Goal: Task Accomplishment & Management: Complete application form

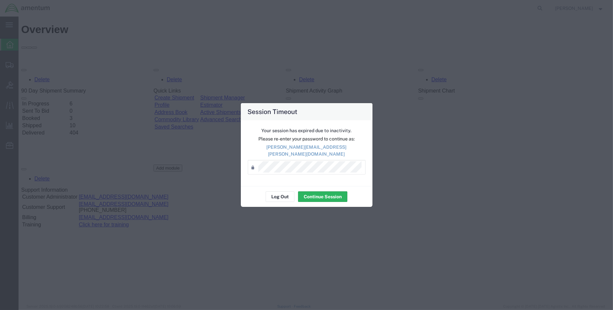
click at [276, 178] on div "Your session has expired due to inactivity. Please re-enter your password to co…" at bounding box center [307, 153] width 132 height 66
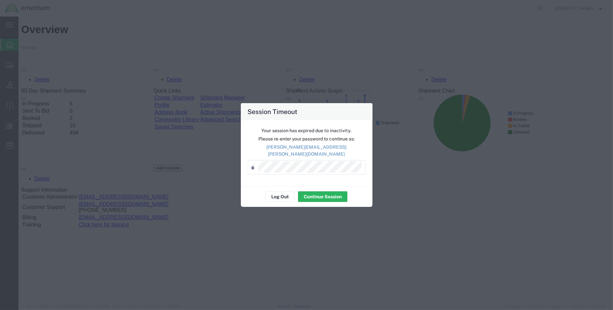
click at [278, 200] on div "Log Out Continue Session" at bounding box center [307, 196] width 132 height 21
click at [281, 195] on button "Log Out" at bounding box center [280, 197] width 29 height 11
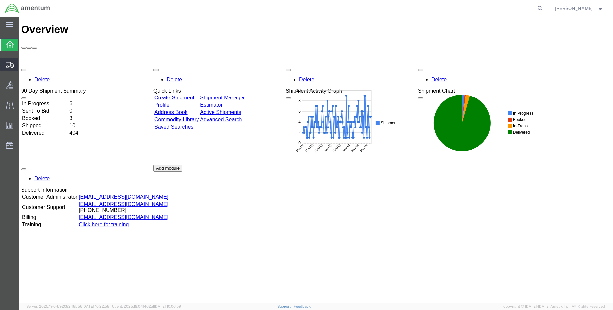
click at [0, 0] on span "Create Shipment" at bounding box center [0, 0] width 0 height 0
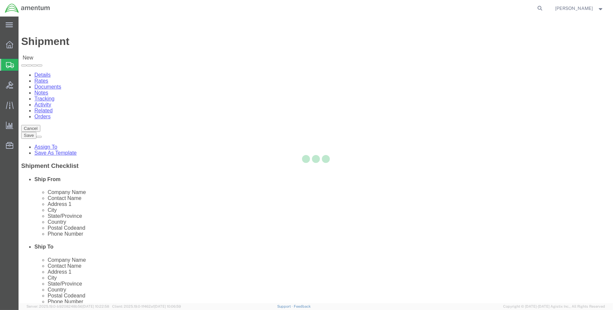
select select
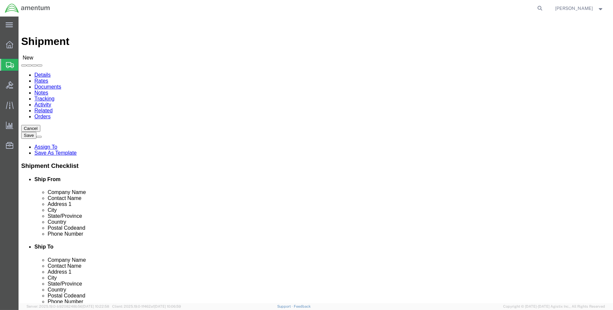
select select "MYPROFILE"
select select "LA"
type input "epr"
select select "49933"
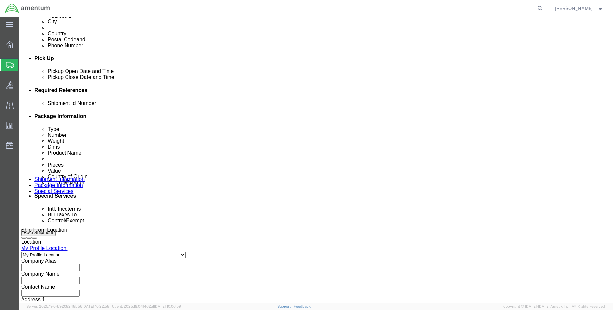
scroll to position [207, 0]
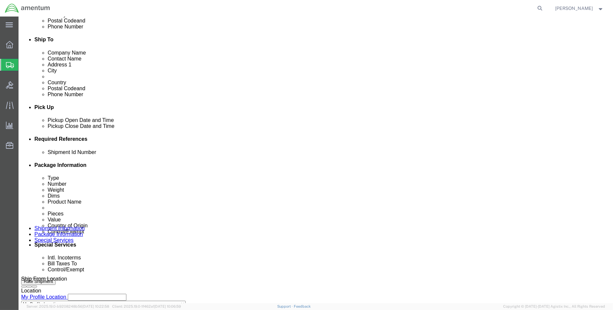
click div "[DATE] 3:00 PM"
type input "4:00 PM"
click button "Apply"
click button "Add reference"
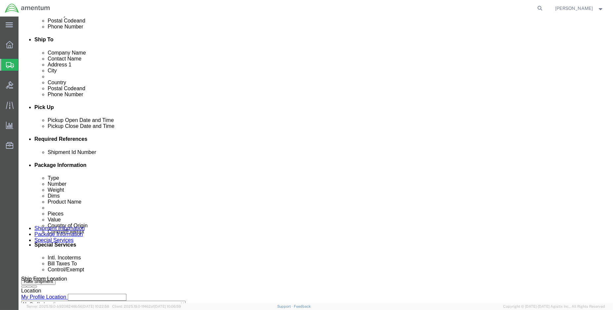
click button "Add reference"
click input "text"
type input "ENO shipment:"
select select "DEPT"
type input "CBP"
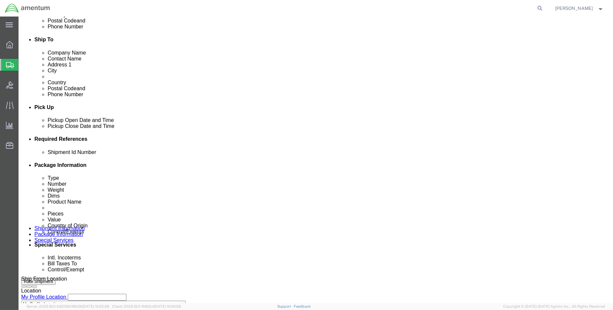
select select "CUSTREF"
type input "EPR request:"
select select "PROJNUM"
click input "ENO shipment:"
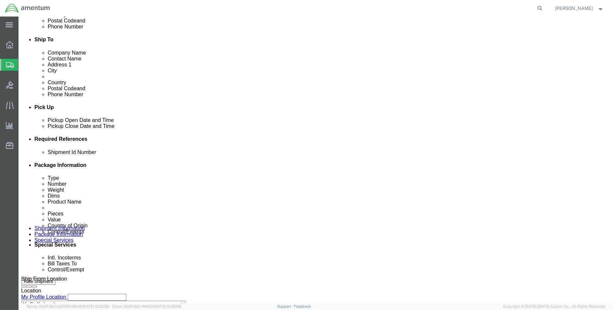
type input "ENO shipment: 573-003041"
click input "EPR request:"
type input "EPR request: 573-003041"
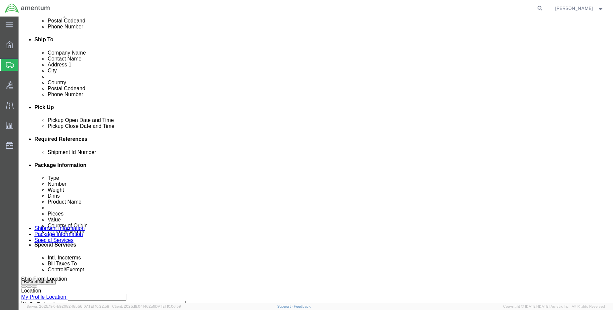
paste input "6118.03.03.2219.000.ENO.0000"
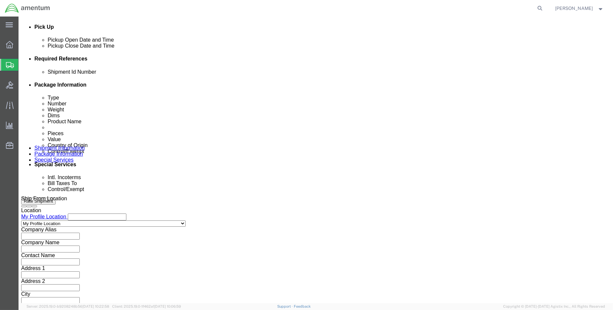
scroll to position [294, 0]
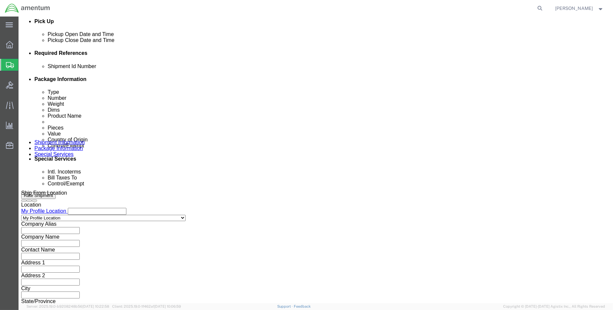
type input "6118.03.03.2219.000.ENO.0000"
click button "Continue"
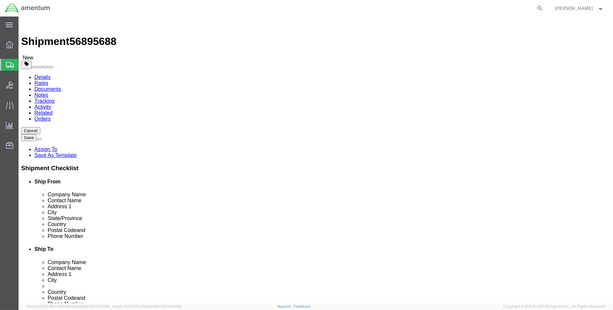
click select "Select BCK Boxes Bale(s) Basket(s) Bolt(s) Bottle(s) Buckets Bulk Bundle(s) Can…"
select select "SBX"
click select "Select BCK Boxes Bale(s) Basket(s) Bolt(s) Bottle(s) Buckets Bulk Bundle(s) Can…"
type input "12.25"
type input "11.00"
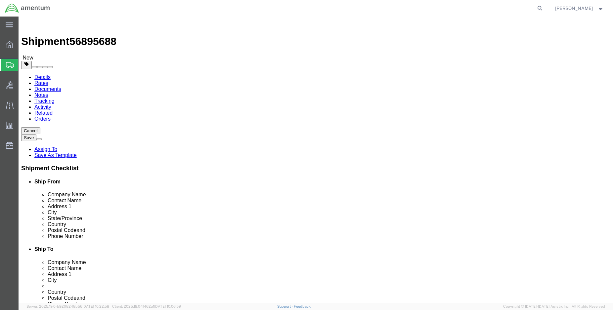
type input "1.50"
drag, startPoint x: 95, startPoint y: 155, endPoint x: 70, endPoint y: 156, distance: 24.5
click div "Weight 0.00 Select kgs lbs Ship. t°"
type input "1.00"
click link "Add Content"
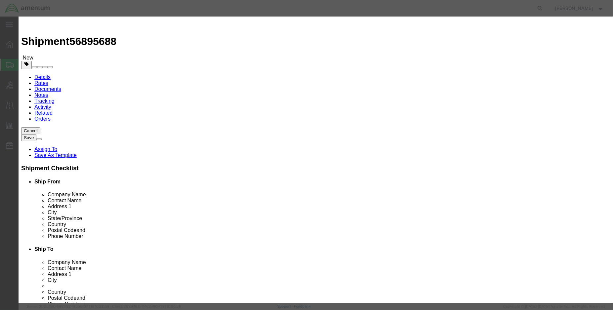
click input "text"
type input "TUBE, FUEL TRANSFER (PN: 3011155)"
type input "1.00"
click input "text"
type input "100.00"
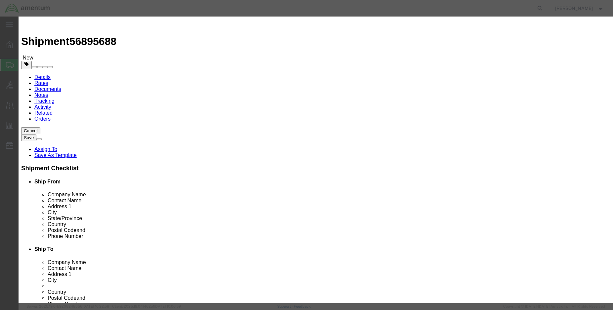
select select "USD"
click select "Select [GEOGRAPHIC_DATA] [GEOGRAPHIC_DATA] [GEOGRAPHIC_DATA] [GEOGRAPHIC_DATA] …"
select select "US"
click select "Select [GEOGRAPHIC_DATA] [GEOGRAPHIC_DATA] [GEOGRAPHIC_DATA] [GEOGRAPHIC_DATA] …"
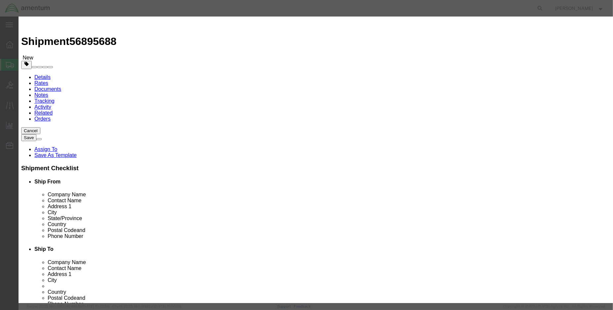
click select "Select ATF BIS DEA EPA FDA FTR ITAR OFAC Other (OPA)"
select select "FDA"
click select "Select ATF BIS DEA EPA FDA FTR ITAR OFAC Other (OPA)"
click button "Save & Close"
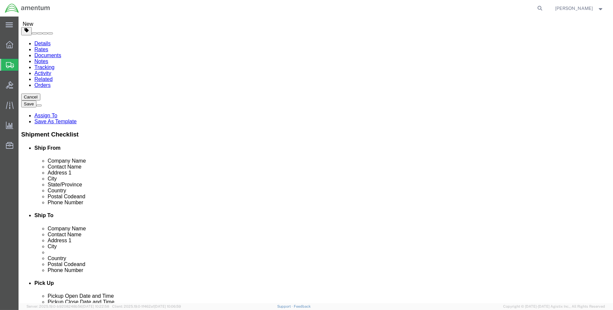
scroll to position [49, 0]
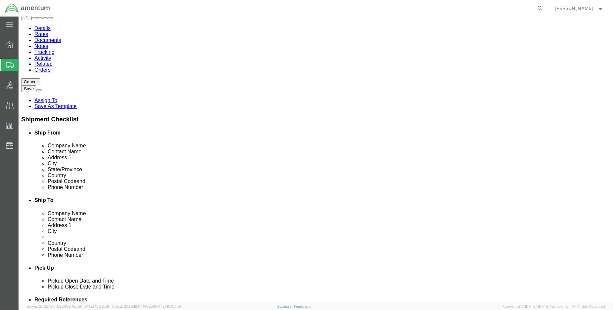
click button "Continue"
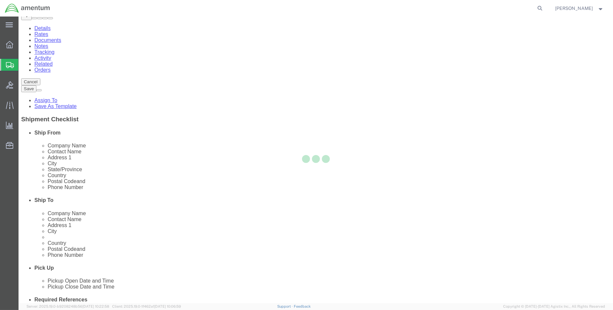
select select
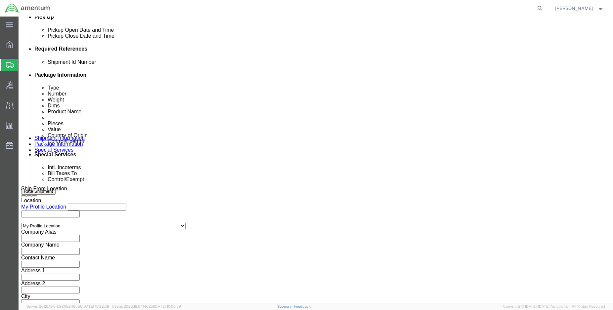
scroll to position [306, 0]
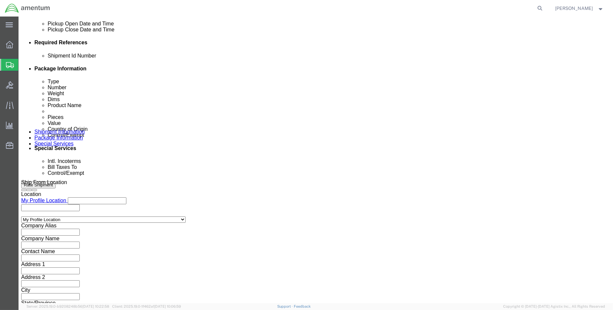
click select "Select Carriage Insurance Paid Carriage Paid To Cost and Freight Cost Insurance…"
select select "DAP"
click select "Select Carriage Insurance Paid Carriage Paid To Cost and Freight Cost Insurance…"
select select "SHIP"
select select "RCPN"
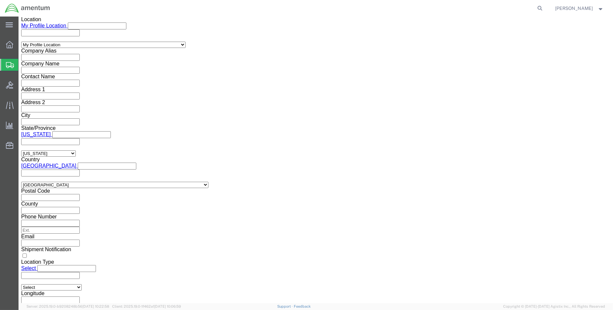
scroll to position [564, 0]
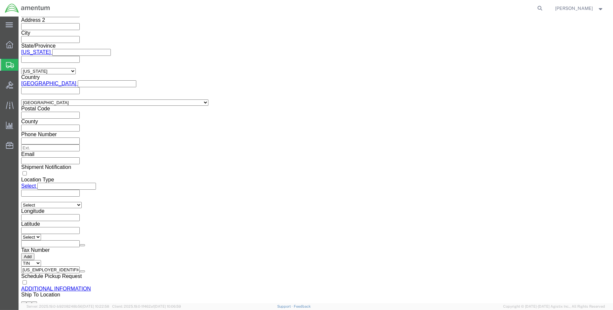
click select "Select ATF BIS DEA EPA FDA FTR ITAR OFAC Other (OPA)"
select select "FDA"
click select "Select ATF BIS DEA EPA FDA FTR ITAR OFAC Other (OPA)"
click button "Rate Shipment"
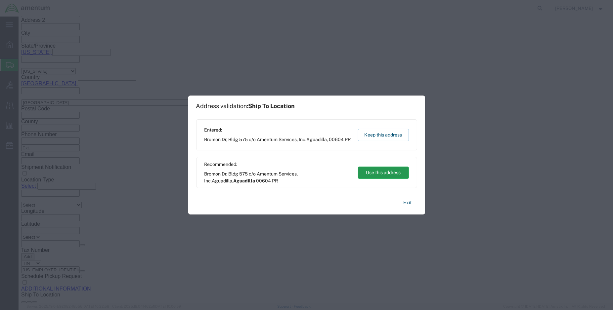
click at [378, 171] on button "Use this address" at bounding box center [383, 173] width 51 height 12
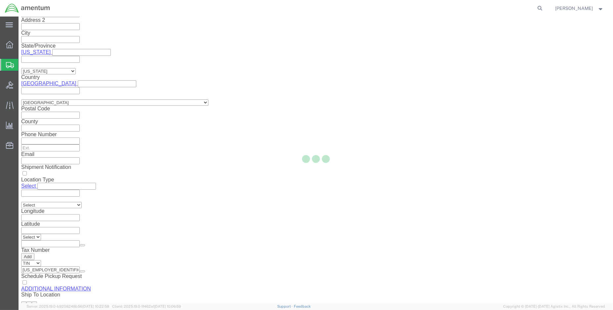
scroll to position [0, 0]
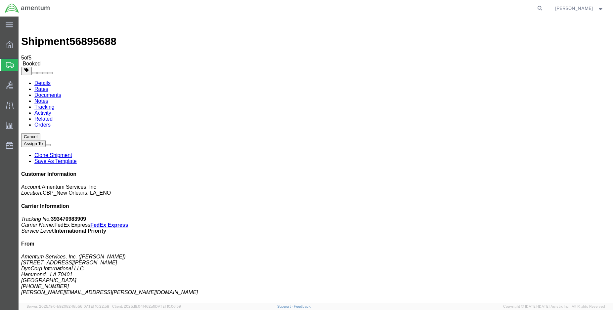
drag, startPoint x: 82, startPoint y: 144, endPoint x: 161, endPoint y: 196, distance: 94.2
click at [49, 80] on link "Details" at bounding box center [42, 83] width 16 height 6
click link "Schedule pickup request"
click link "Documents"
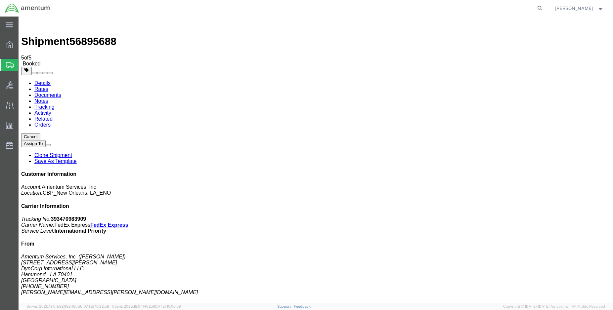
click at [46, 80] on link "Details" at bounding box center [42, 83] width 16 height 6
click at [0, 0] on span "Create Shipment" at bounding box center [0, 0] width 0 height 0
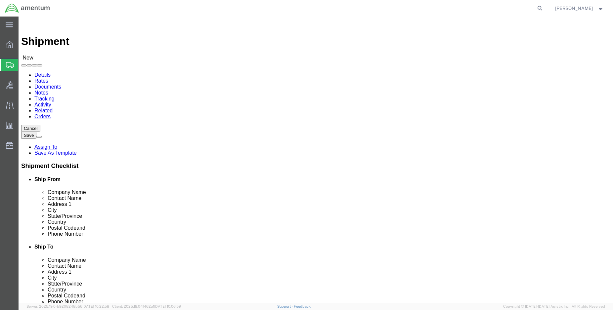
select select "MYPROFILE"
select select "LA"
type input "wsa"
select select "49914"
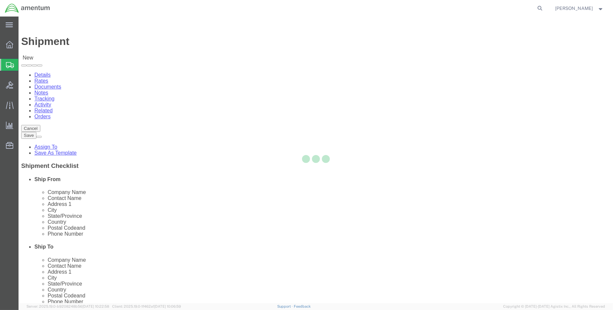
select select "[GEOGRAPHIC_DATA]"
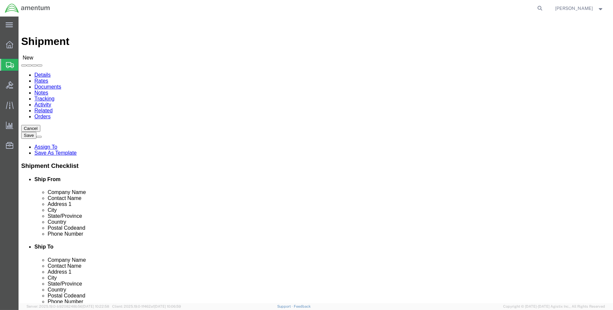
drag, startPoint x: 330, startPoint y: 138, endPoint x: 310, endPoint y: 143, distance: 20.6
click input "text"
click label "Address 1"
drag, startPoint x: 346, startPoint y: 135, endPoint x: 307, endPoint y: 137, distance: 39.4
click div "Contact Name"
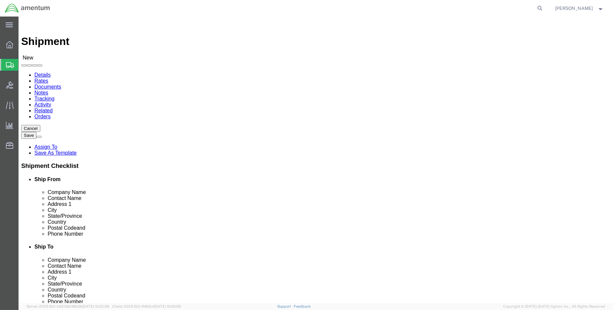
type input "[PERSON_NAME]"
type input "Don"
click p "- Amentum Services, Inc - ([PERSON_NAME]) [STREET_ADDRESS]"
select select
select select "[GEOGRAPHIC_DATA]"
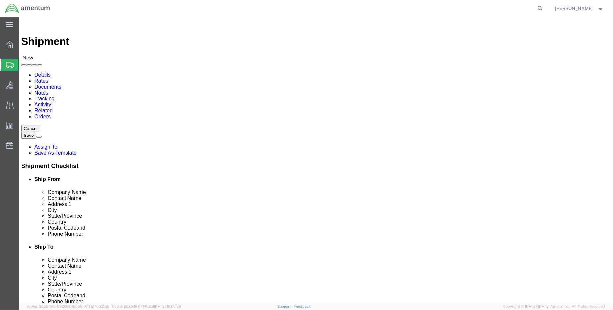
type input "[PERSON_NAME]"
type input "wsa"
select select "49914"
select select "[GEOGRAPHIC_DATA]"
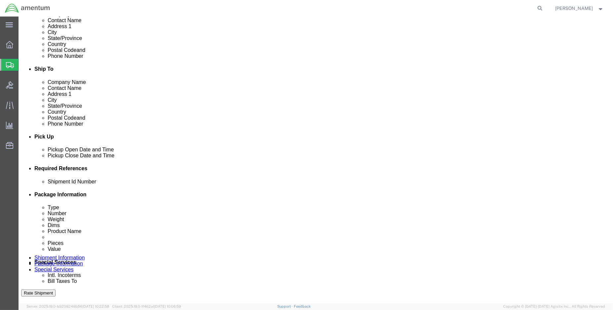
scroll to position [184, 0]
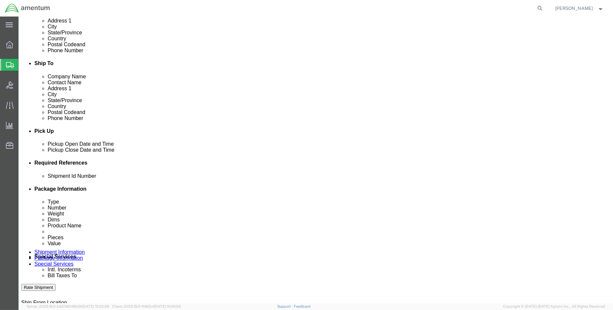
click div "[DATE] 3:00 PM"
click input "3:00 PM"
type input "1:00 PM"
click button "Apply"
click div "[DATE] 2:00 PM"
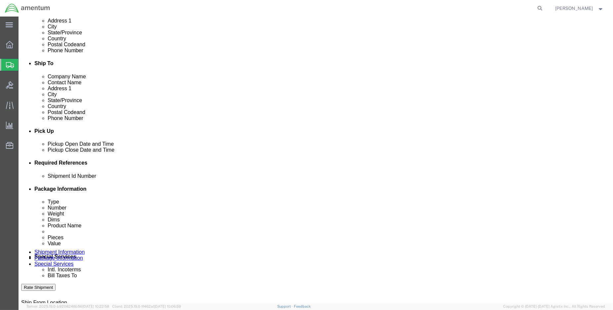
type input "3:00 PM"
click button "Apply"
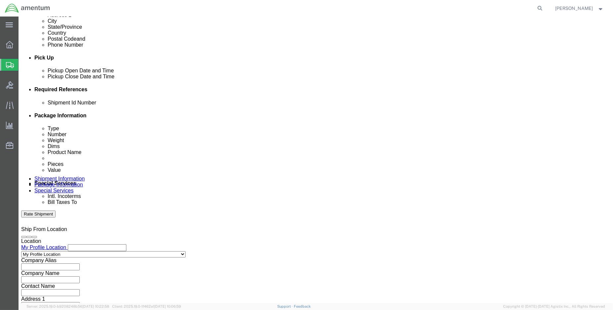
scroll to position [281, 0]
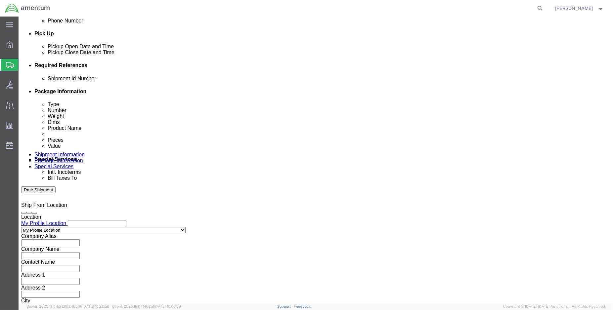
click button "Add reference"
click input "text"
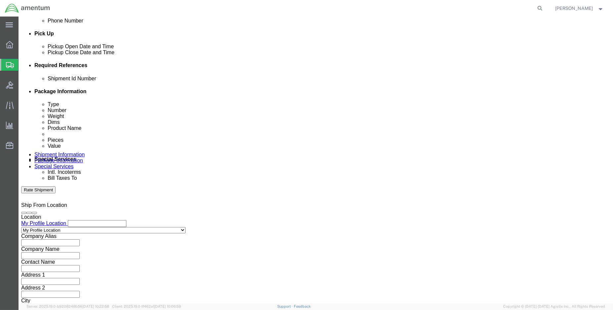
type input "ENO shipment: CBP-325 FAK"
select select "DEPT"
type input "CBP"
select select "CUSTREF"
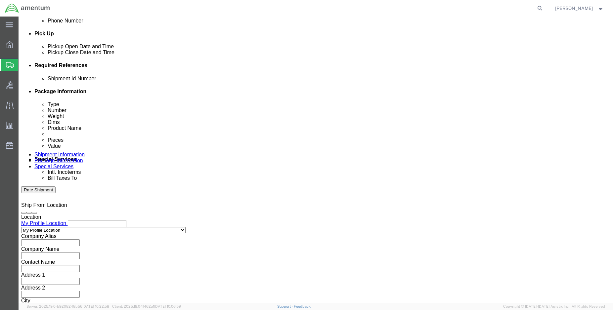
type input "WSA Rec: CBP-325 FAK"
select select "PROJNUM"
paste input "6118.03.03.2219.000.ENO.0000"
type input "6118.03.03.2219.000.ENO.0000"
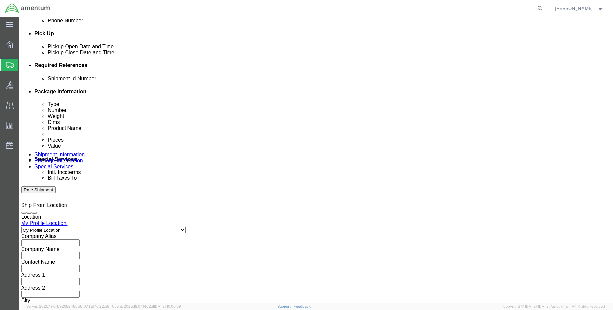
click button "Continue"
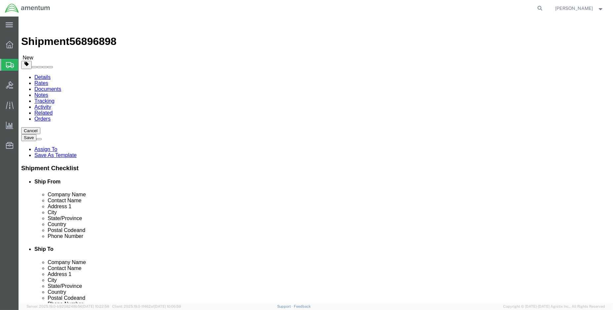
click select "Select BCK Boxes Bale(s) Basket(s) Bolt(s) Bottle(s) Buckets Bulk Bundle(s) Can…"
select select "MBX"
click select "Select BCK Boxes Bale(s) Basket(s) Bolt(s) Bottle(s) Buckets Bulk Bundle(s) Can…"
type input "13.00"
type input "11.50"
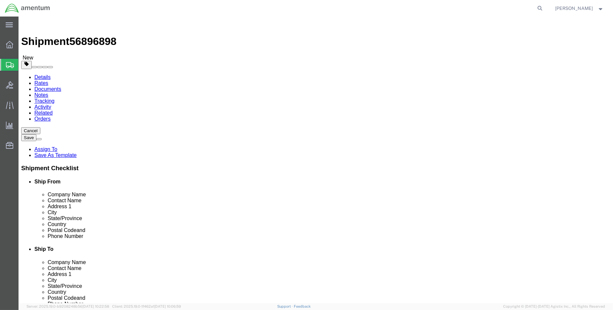
type input "2.50"
drag, startPoint x: 102, startPoint y: 149, endPoint x: 78, endPoint y: 157, distance: 25.3
click div "Weight 0.00 Select kgs lbs Ship. t°"
type input "3.00"
click link "Add Content"
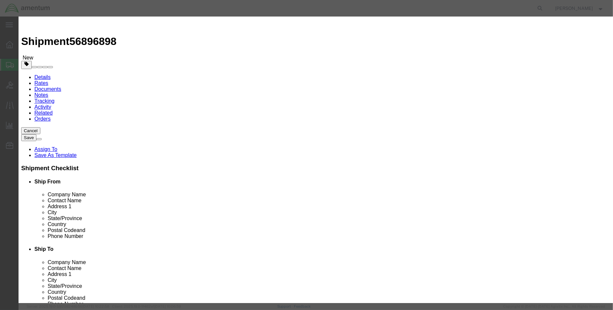
click div "Product Name Pieces 0 Select Bag Barrels 100Board Feet Bottle Box Blister Pack …"
click input "text"
type input "FAK (SN: CBP-325)"
type input "1"
type input "100.00"
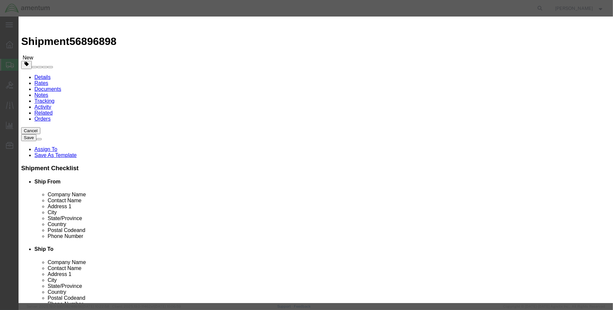
select select "USD"
click input "text"
type input "CBP325"
click button "Save & Close"
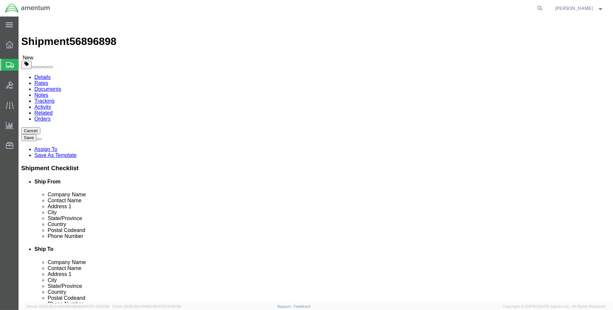
click button "Rate Shipment"
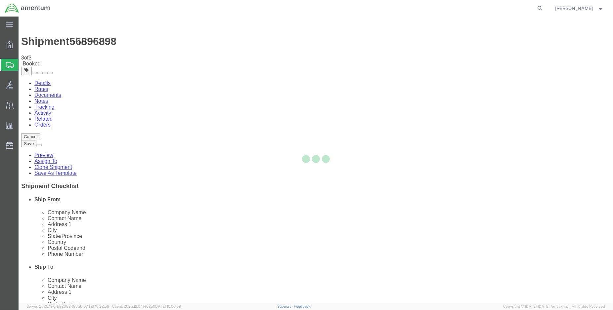
click at [83, 117] on div at bounding box center [316, 160] width 595 height 287
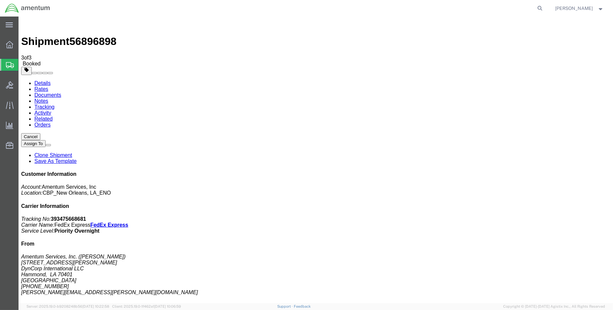
click at [35, 80] on link "Details" at bounding box center [42, 83] width 16 height 6
click link "Schedule pickup request"
click at [0, 0] on span "Create Shipment" at bounding box center [0, 0] width 0 height 0
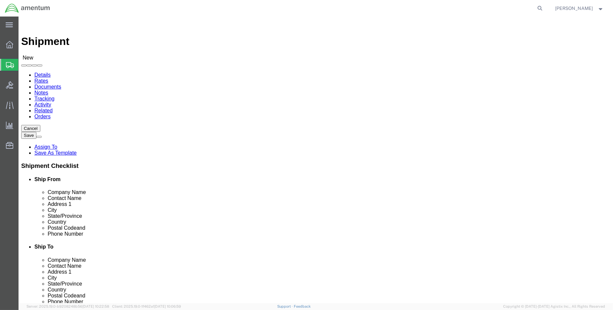
click link "Package Information"
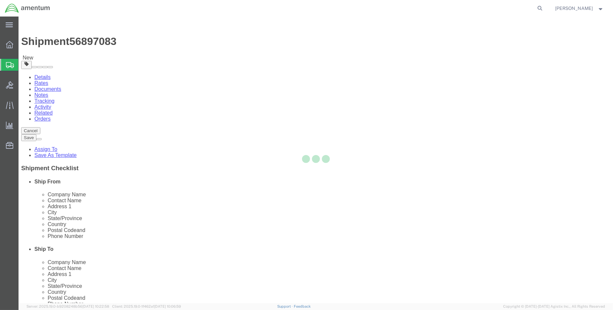
select select "CBOX"
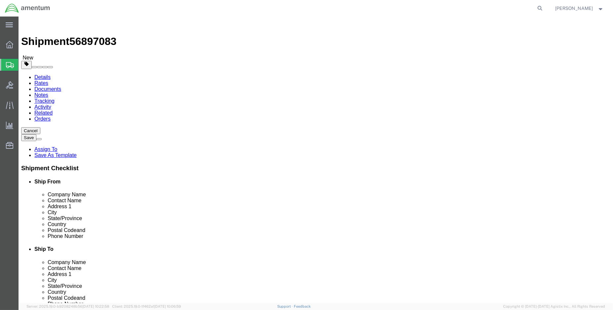
click input "text"
type input "18"
type input "12"
type input "6.00"
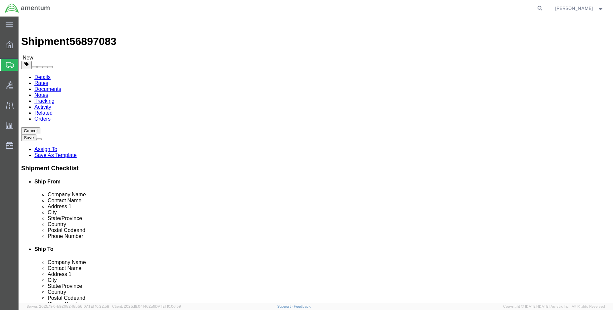
click link "Add Content"
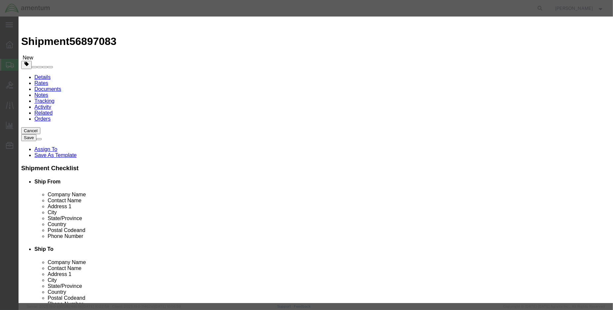
click div
click input "text"
type input "Night Vision Goggles (PN: AV4949UL SN: 4540 / 4592"
click input "0"
type input "2.00"
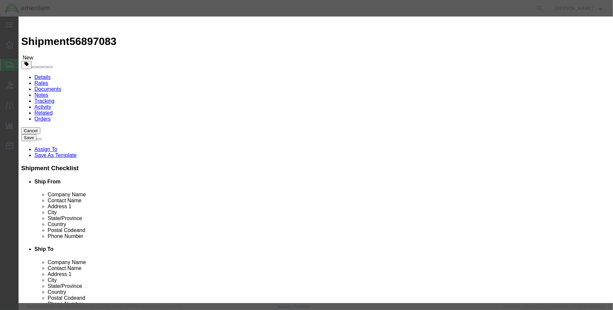
click div "Product Name Night Vision Goggles (PN: AV4949UL SN: 4540 / 4592 NIGHT Pieces 2.…"
click input "text"
type input "100000.00"
select select "USD"
click input "100000.00"
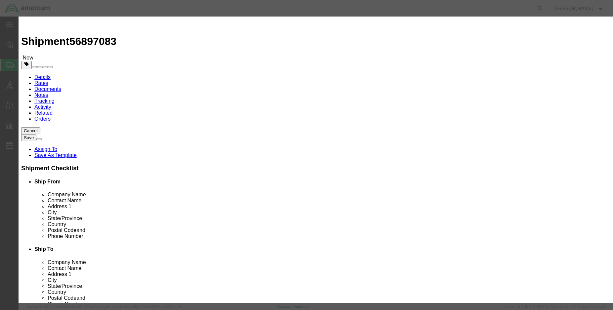
type input "10000.00"
click input "Night Vision Goggles (PN: AV4949UL SN: 4540 / 4592"
type input "Night Vision Goggles (PN: SN: 4559 / 680463"
click input "text"
type input "4559 / 680463"
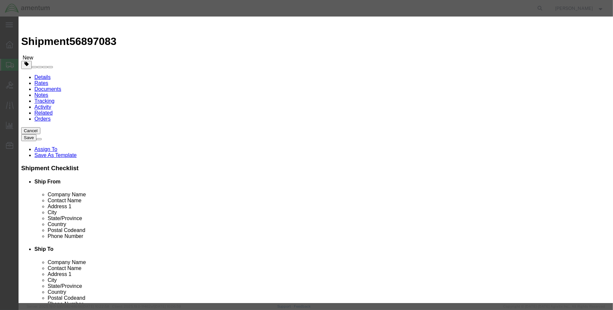
click button "Save & Close"
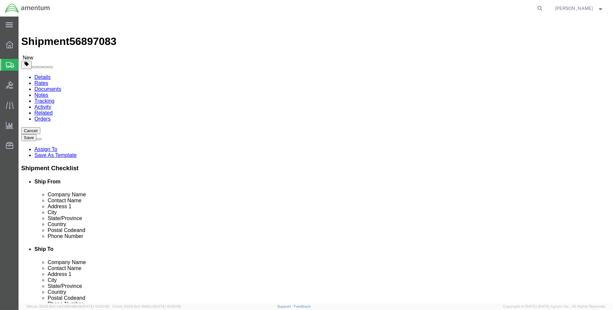
click link "Shipment Information"
select select "MYPROFILE"
select select "LA"
type input "ser"
select select "49917"
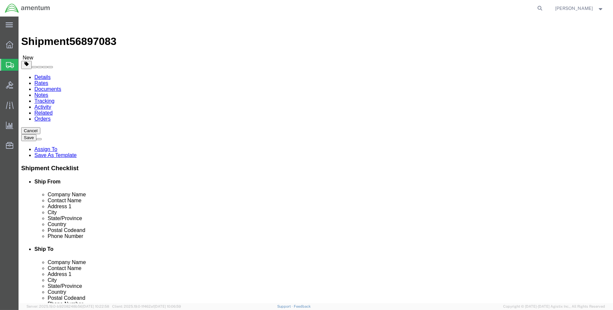
select select "FL"
click input "text"
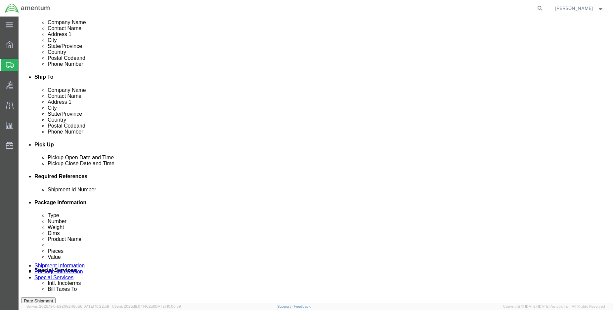
scroll to position [184, 0]
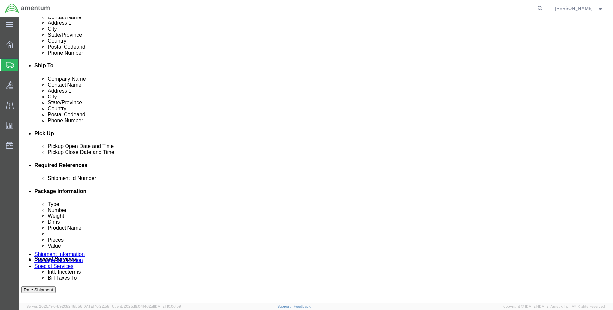
type input "[PERSON_NAME]"
click div "[DATE] 3:00 PM"
click input "3:00 PM"
type input "1:00 PM"
click button "Apply"
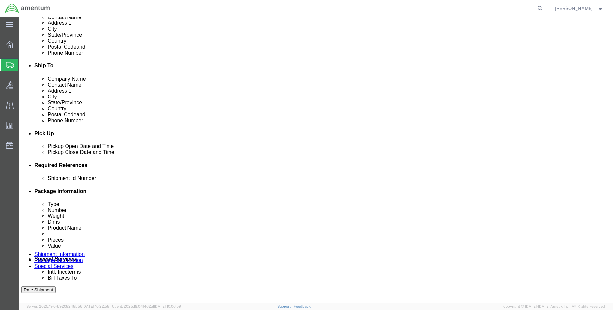
click div "[DATE] 2:00 PM"
type input "15:00 PM"
click button "Apply"
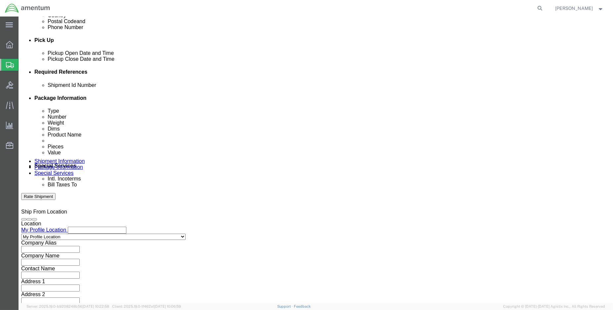
scroll to position [281, 0]
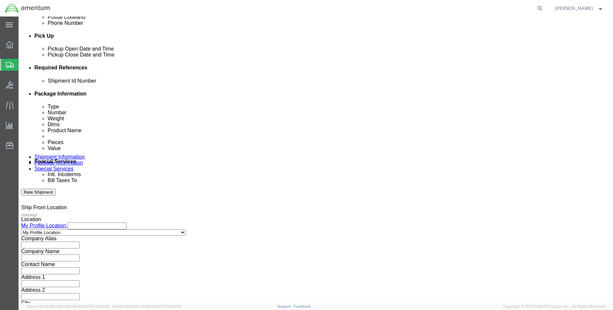
click button "Add reference"
click input "text"
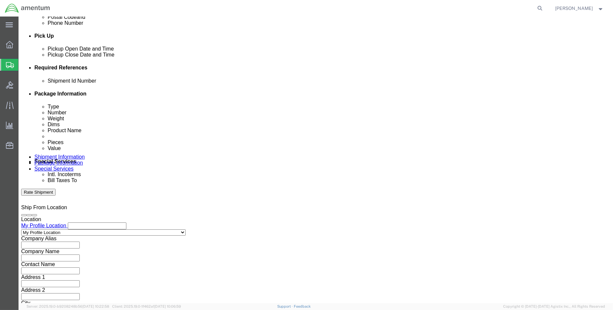
type input "ENO shipment: 10/2025 NVGs due"
select select "DEPT"
type input "CBP"
select select "CUSTREF"
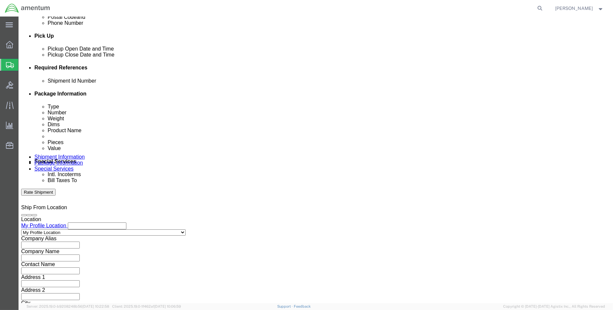
scroll to position [0, 19]
type input "SER : ENO NVG IHR due 10/2025"
select select "PROJNUM"
paste input "6118.03.03.2219.000.ENO.0000"
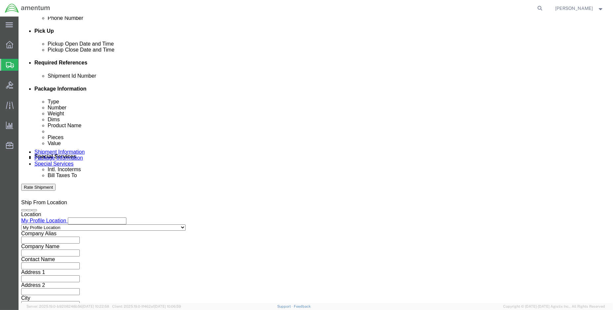
scroll to position [294, 0]
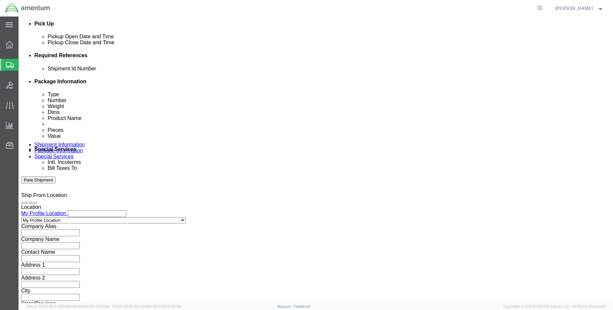
type input "6118.03.03.2219.000.ENO.0000"
click button "Continue"
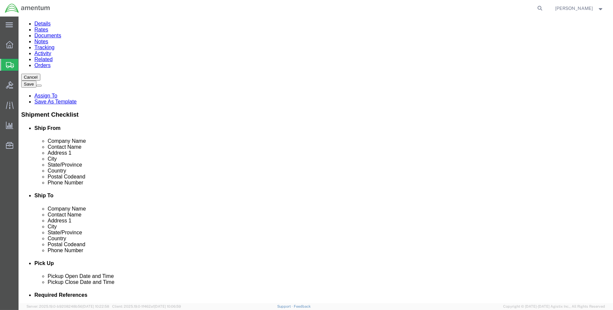
click button "Continue"
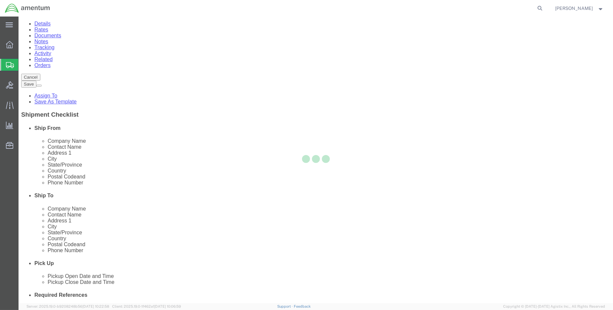
select select
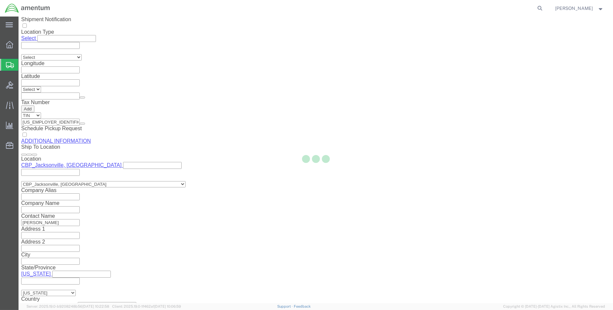
scroll to position [718, 0]
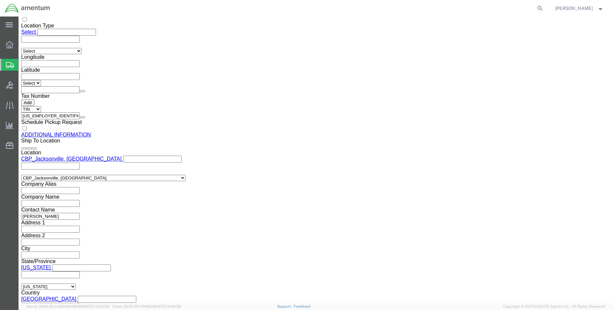
click button "Rate Shipment"
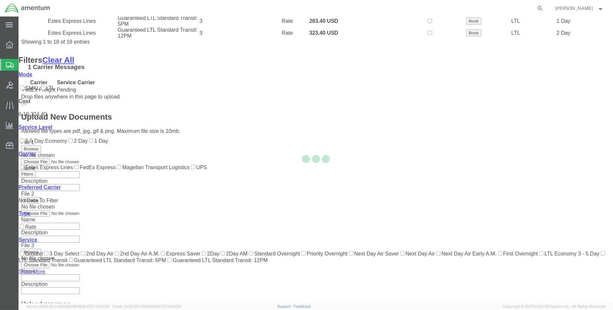
scroll to position [71, 0]
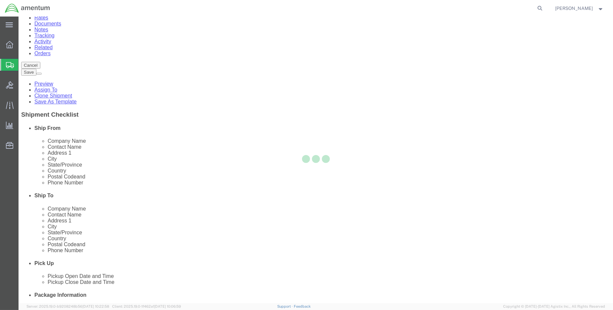
scroll to position [0, 0]
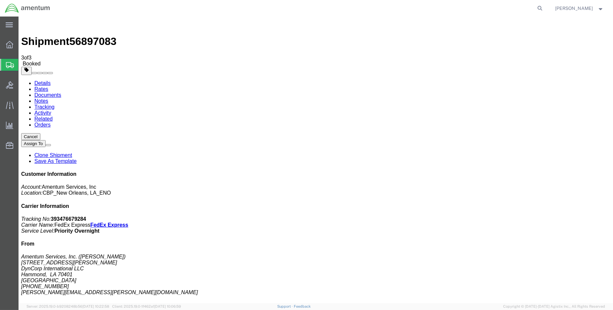
drag, startPoint x: 317, startPoint y: 327, endPoint x: 78, endPoint y: 117, distance: 317.5
click at [40, 80] on link "Details" at bounding box center [42, 83] width 16 height 6
click link "Schedule pickup request"
click link "Documents"
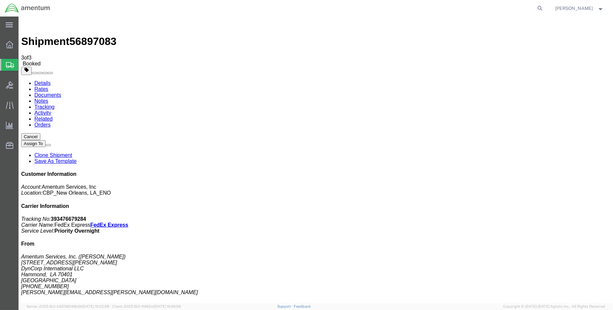
drag, startPoint x: 76, startPoint y: 117, endPoint x: 19, endPoint y: 187, distance: 90.2
click at [0, 0] on span "Create Shipment" at bounding box center [0, 0] width 0 height 0
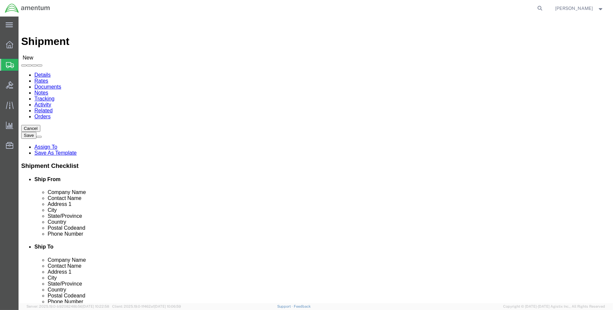
select select "MYPROFILE"
select select "LA"
type input "wsa"
select select "49914"
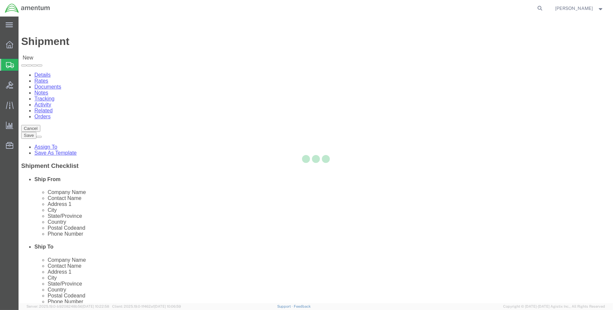
select select "[GEOGRAPHIC_DATA]"
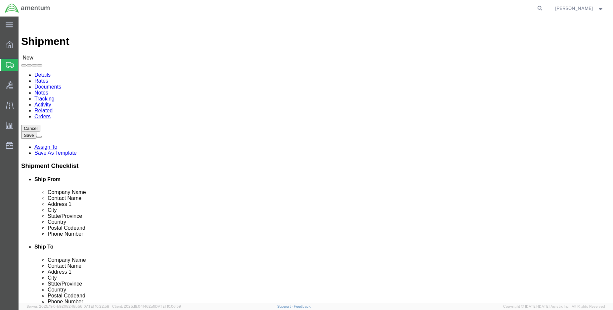
type input "Amentum Services, Inc"
type input "[PERSON_NAME]"
type input "613TC parts return"
type input "[STREET_ADDRESS]"
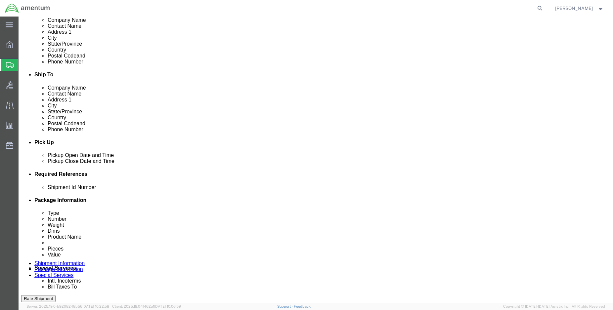
scroll to position [184, 0]
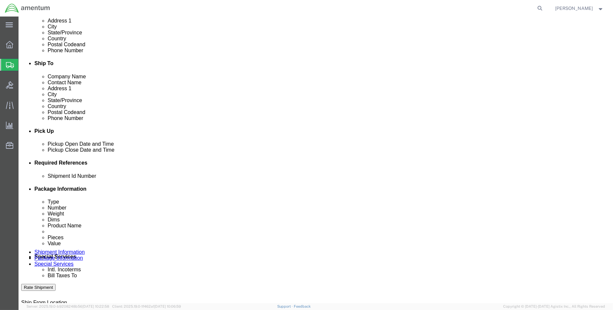
click div "[DATE] 3:00 PM"
click input "3:00 PM"
type input "1:00 PM"
click button "Apply"
click div "[DATE] 2:00 PM"
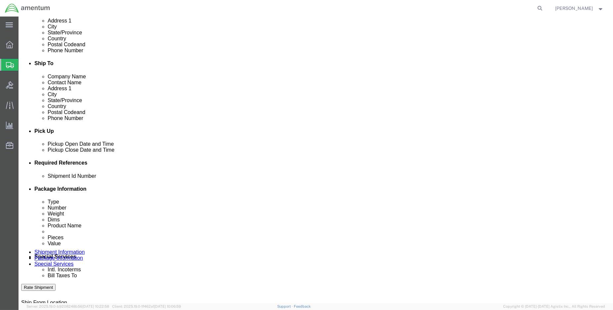
type input "3:00 PM"
click button "Apply"
click button "Add reference"
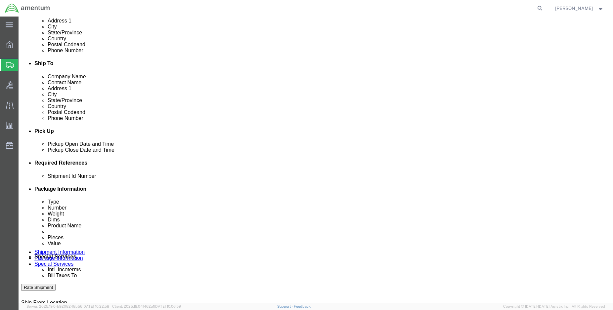
click input "text"
type input "ENO shipment: 613TC blower parts return"
select select "DEPT"
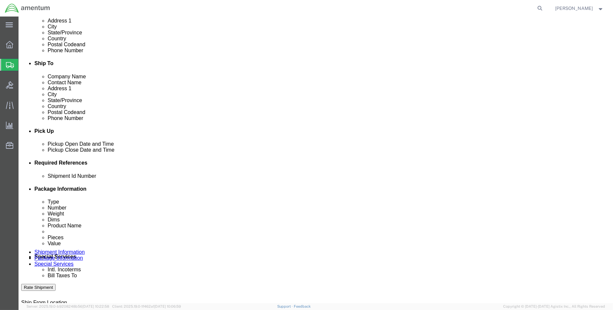
type input "CBP"
select select "CUSTREF"
type input "WSA : parts return for 613TC"
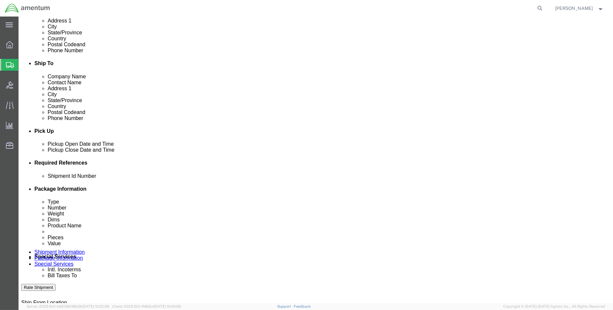
select select "PROJNUM"
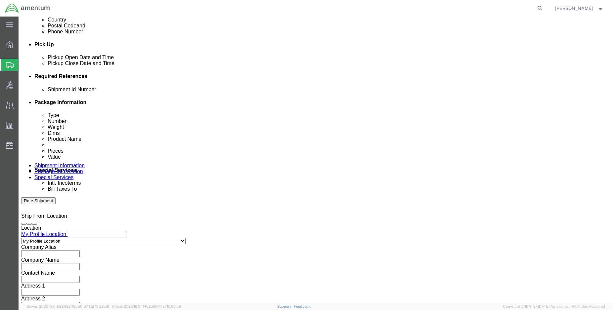
scroll to position [294, 0]
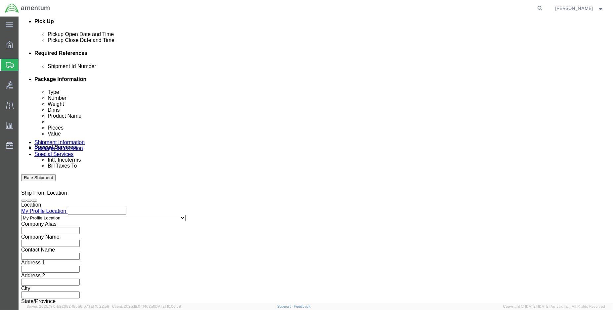
paste input "6118.03.03.2219.000.ENO.0000"
type input "6118.03.03.2219.000.ENO.0000"
click button "Continue"
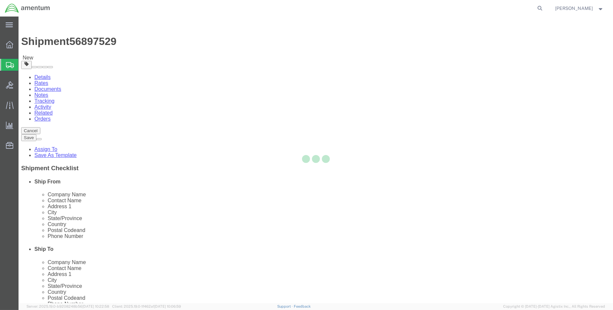
select select "CBOX"
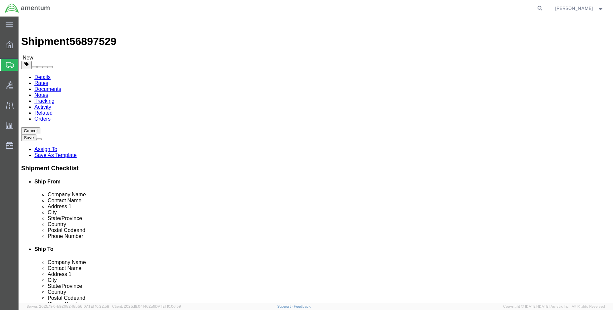
click button "Save"
